Goal: Task Accomplishment & Management: Use online tool/utility

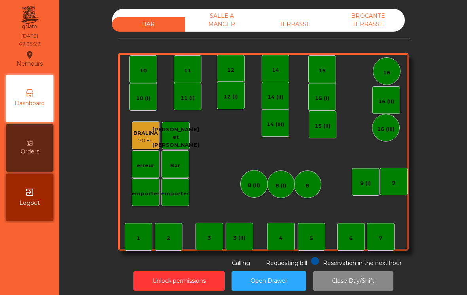
click at [139, 229] on div "1" at bounding box center [139, 237] width 28 height 28
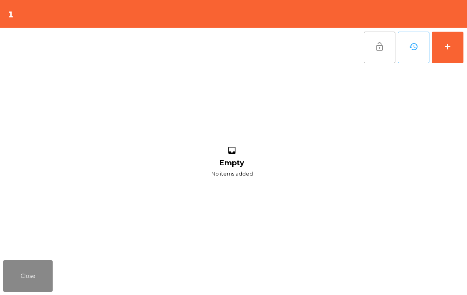
click at [458, 49] on button "add" at bounding box center [448, 48] width 32 height 32
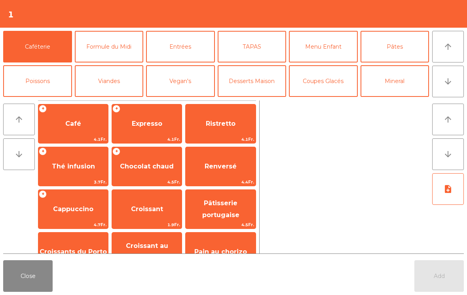
click at [89, 120] on span "Café" at bounding box center [73, 123] width 70 height 21
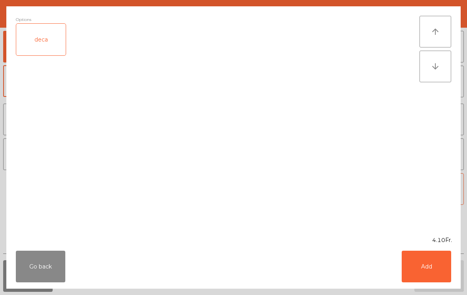
click at [432, 267] on button "Add" at bounding box center [426, 267] width 49 height 32
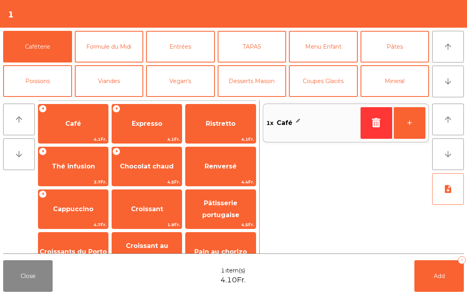
click at [431, 267] on button "Add 1" at bounding box center [438, 276] width 49 height 32
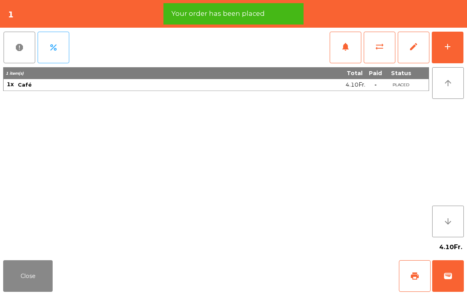
click at [415, 273] on span "print" at bounding box center [414, 275] width 9 height 9
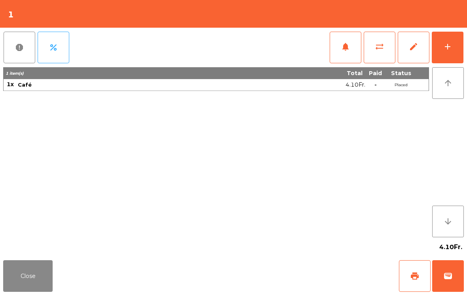
click at [30, 284] on button "Close" at bounding box center [27, 276] width 49 height 32
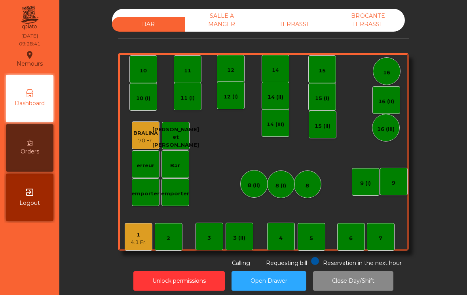
click at [231, 106] on div "12 (I)" at bounding box center [231, 95] width 28 height 28
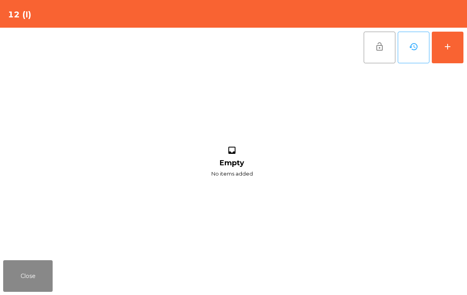
click at [453, 53] on button "add" at bounding box center [448, 48] width 32 height 32
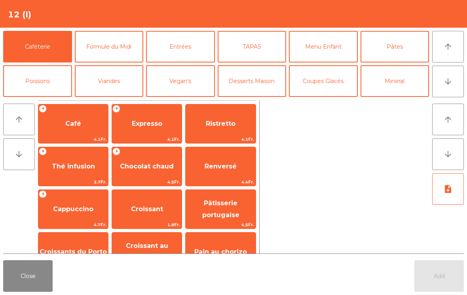
click at [64, 124] on span "Café" at bounding box center [73, 123] width 70 height 21
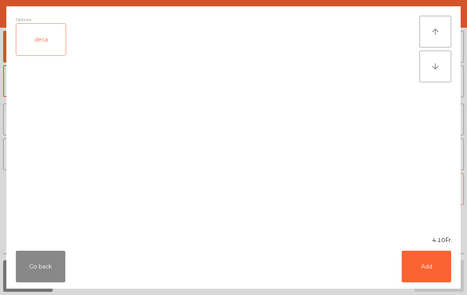
click at [423, 262] on button "Add" at bounding box center [426, 267] width 49 height 32
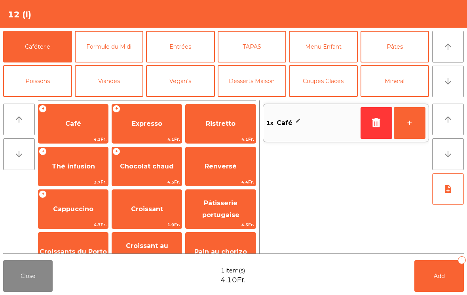
click at [407, 85] on button "Mineral" at bounding box center [394, 81] width 69 height 32
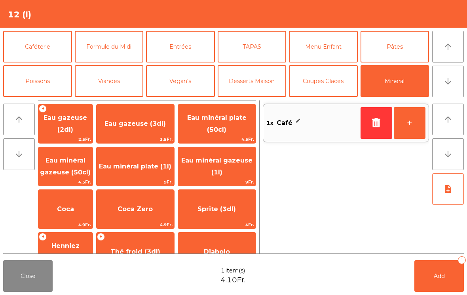
click at [69, 210] on span "Coca" at bounding box center [65, 209] width 17 height 8
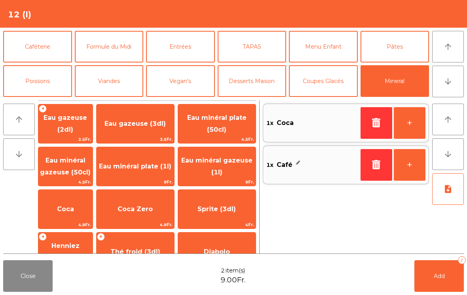
click at [430, 267] on button "Add 2" at bounding box center [438, 276] width 49 height 32
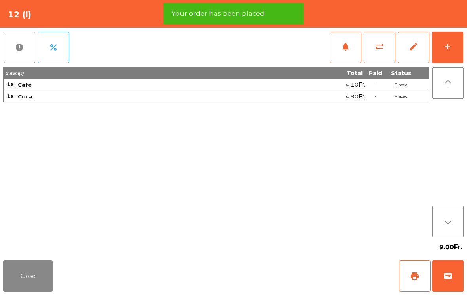
click at [407, 277] on button "print" at bounding box center [415, 276] width 32 height 32
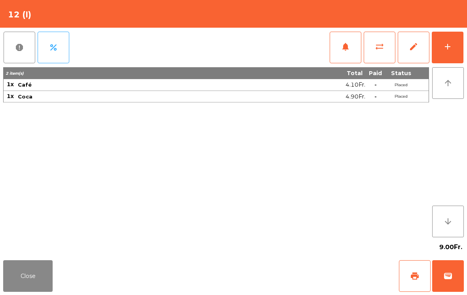
click at [451, 277] on span "wallet" at bounding box center [447, 275] width 9 height 9
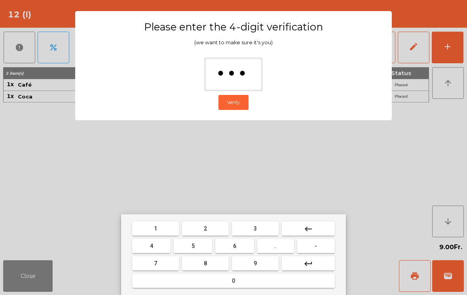
type input "****"
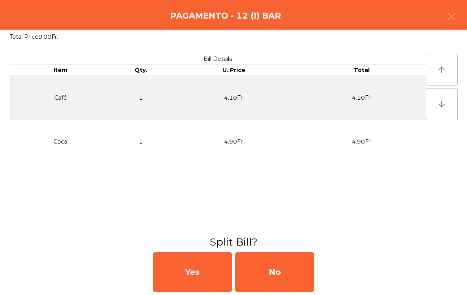
click at [292, 276] on div "No" at bounding box center [274, 272] width 79 height 40
click at [283, 273] on div "MB" at bounding box center [274, 272] width 79 height 40
click at [277, 277] on div "No" at bounding box center [274, 272] width 79 height 40
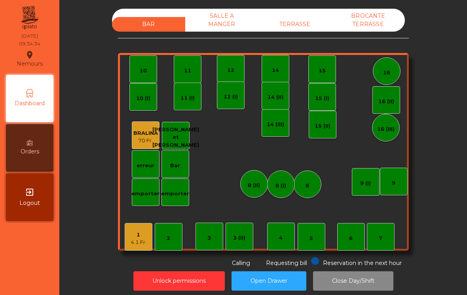
click at [142, 248] on div "1 4.1 Fr." at bounding box center [139, 237] width 28 height 28
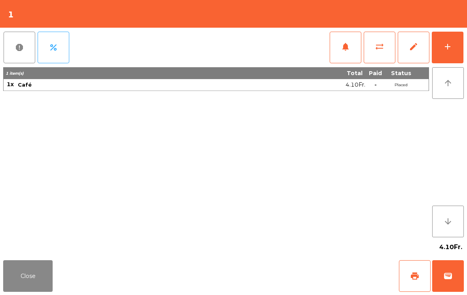
click at [455, 269] on button "wallet" at bounding box center [448, 276] width 32 height 32
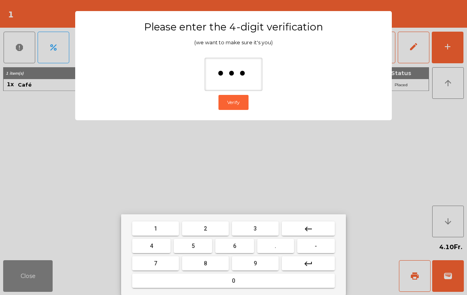
type input "****"
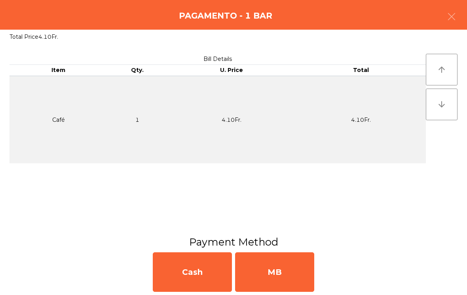
click at [283, 274] on div "MB" at bounding box center [274, 272] width 79 height 40
click at [280, 272] on div "No" at bounding box center [274, 272] width 79 height 40
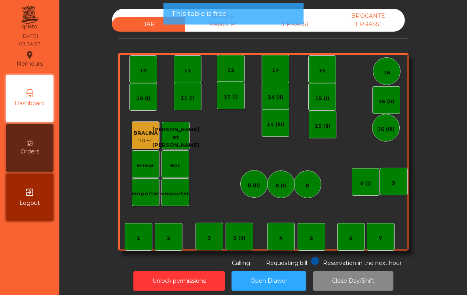
click at [280, 273] on button "Open Drawer" at bounding box center [268, 280] width 75 height 19
